Goal: Transaction & Acquisition: Purchase product/service

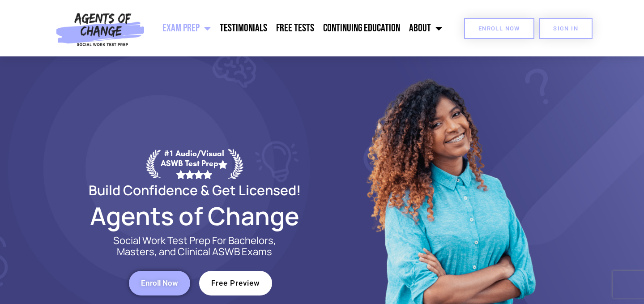
click at [488, 32] on link "Enroll Now" at bounding box center [499, 28] width 70 height 21
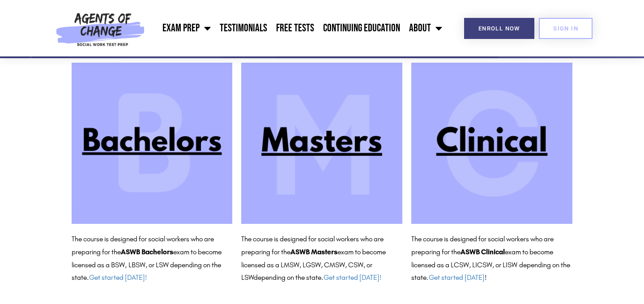
scroll to position [91, 0]
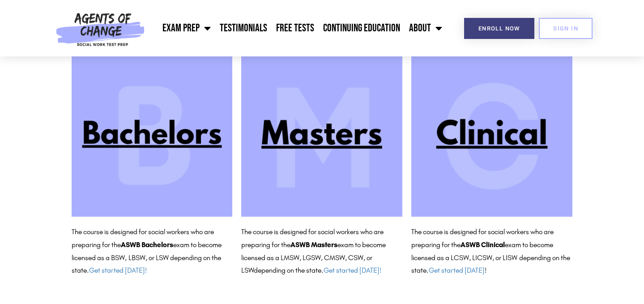
click at [487, 159] on img at bounding box center [492, 136] width 161 height 161
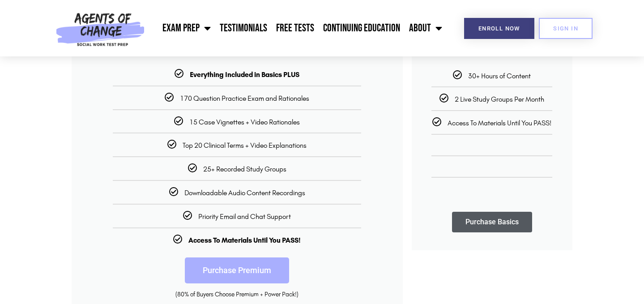
scroll to position [210, 0]
click at [253, 267] on link "Purchase Premium" at bounding box center [237, 270] width 104 height 26
